Goal: Information Seeking & Learning: Learn about a topic

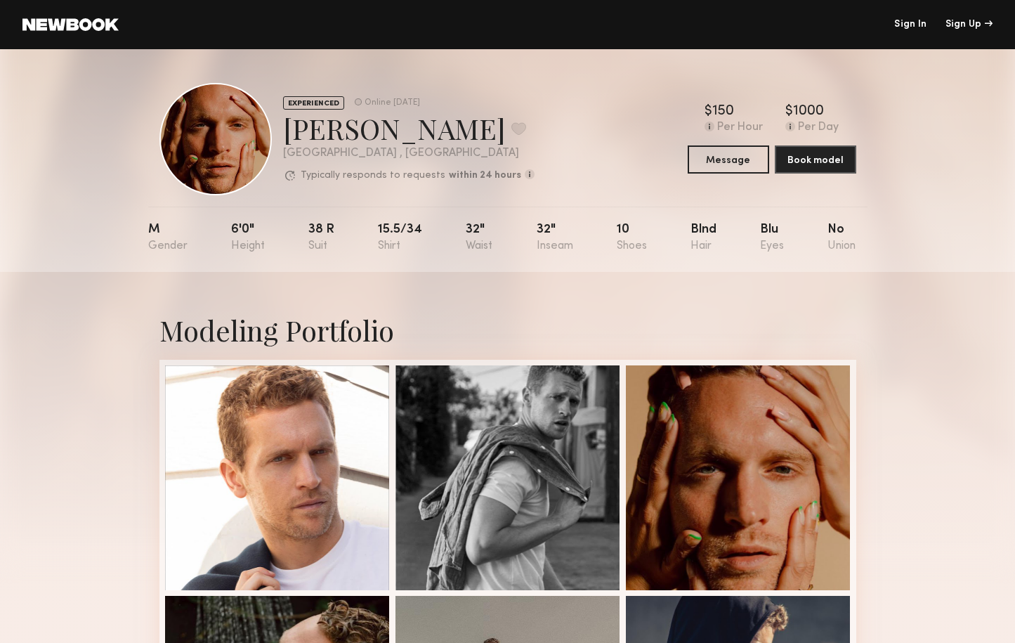
click at [466, 34] on header "Sign In Sign Up" at bounding box center [507, 24] width 1015 height 49
